Goal: Task Accomplishment & Management: Manage account settings

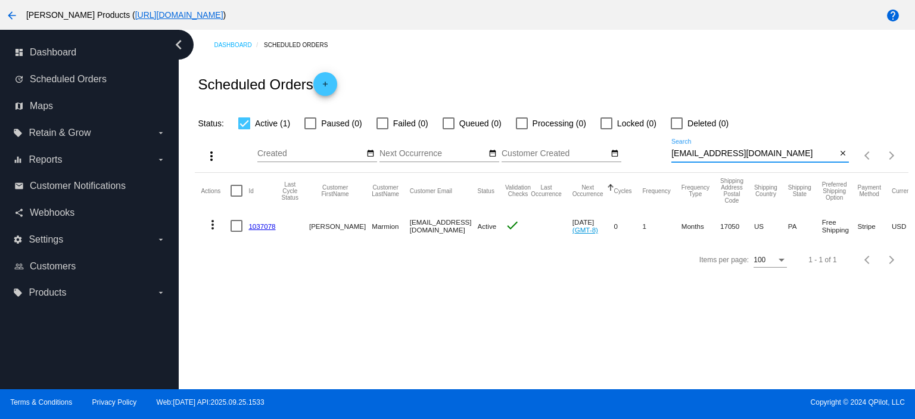
drag, startPoint x: 781, startPoint y: 157, endPoint x: 661, endPoint y: 163, distance: 120.5
click at [661, 163] on div "more_vert Sep Jan Feb Mar [DATE]" at bounding box center [551, 151] width 713 height 42
paste input "terrychew64"
type input "[EMAIL_ADDRESS][DOMAIN_NAME]"
click at [261, 223] on link "1037105" at bounding box center [261, 226] width 27 height 8
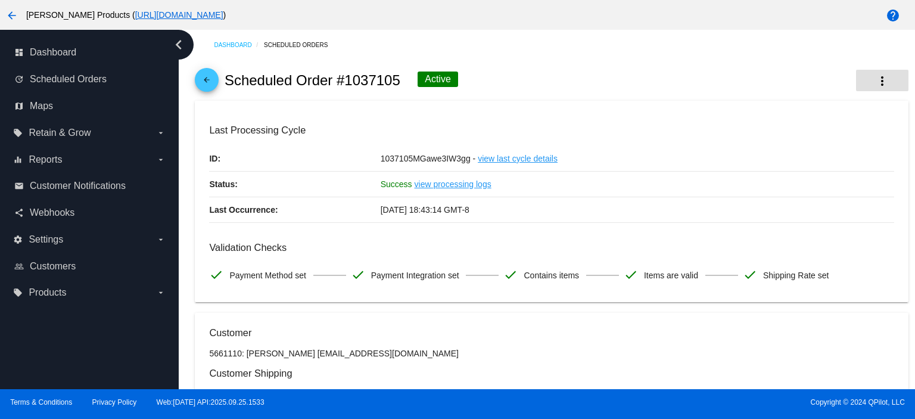
click at [875, 82] on mat-icon "more_vert" at bounding box center [882, 81] width 14 height 14
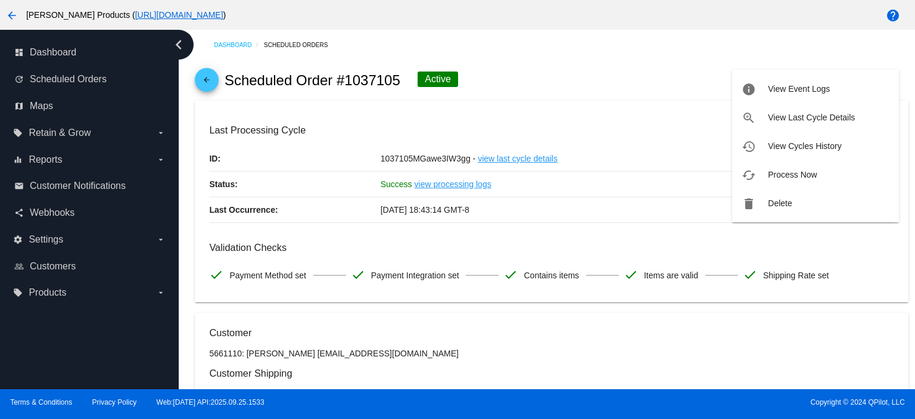
click at [336, 121] on div at bounding box center [457, 209] width 915 height 419
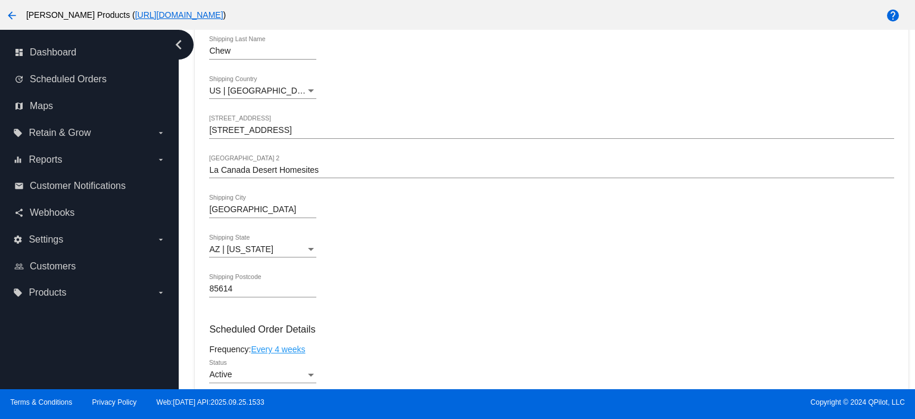
scroll to position [556, 0]
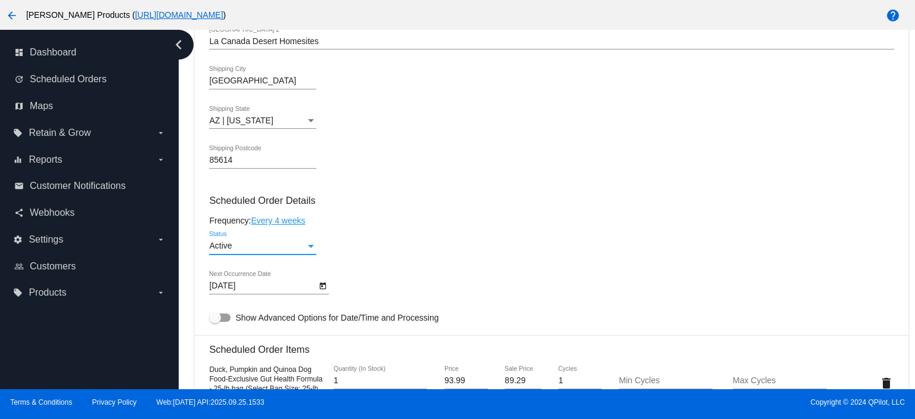
click at [252, 251] on div "Active" at bounding box center [257, 246] width 96 height 10
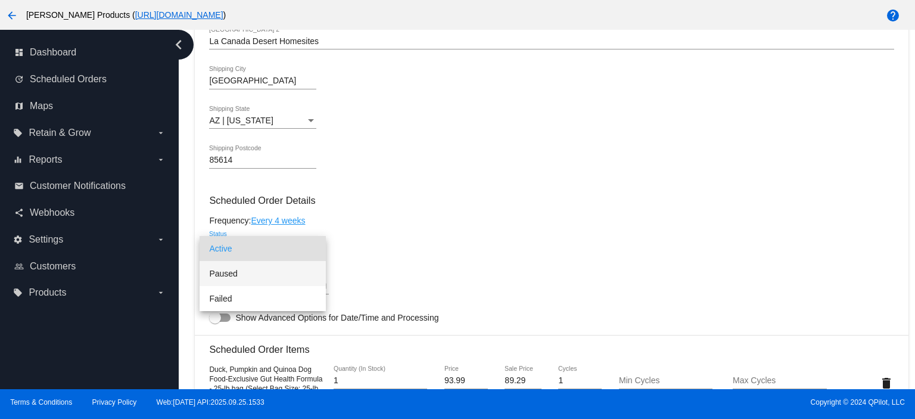
click at [238, 274] on span "Paused" at bounding box center [262, 273] width 107 height 25
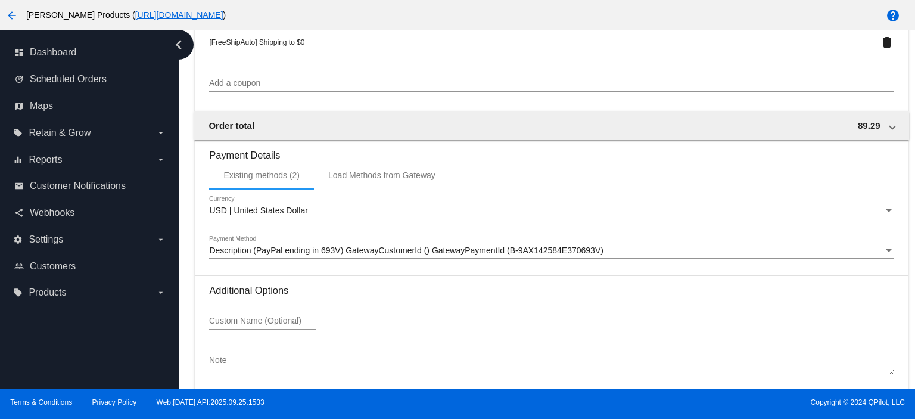
scroll to position [1166, 0]
